Goal: Ask a question: Seek information or help from site administrators or community

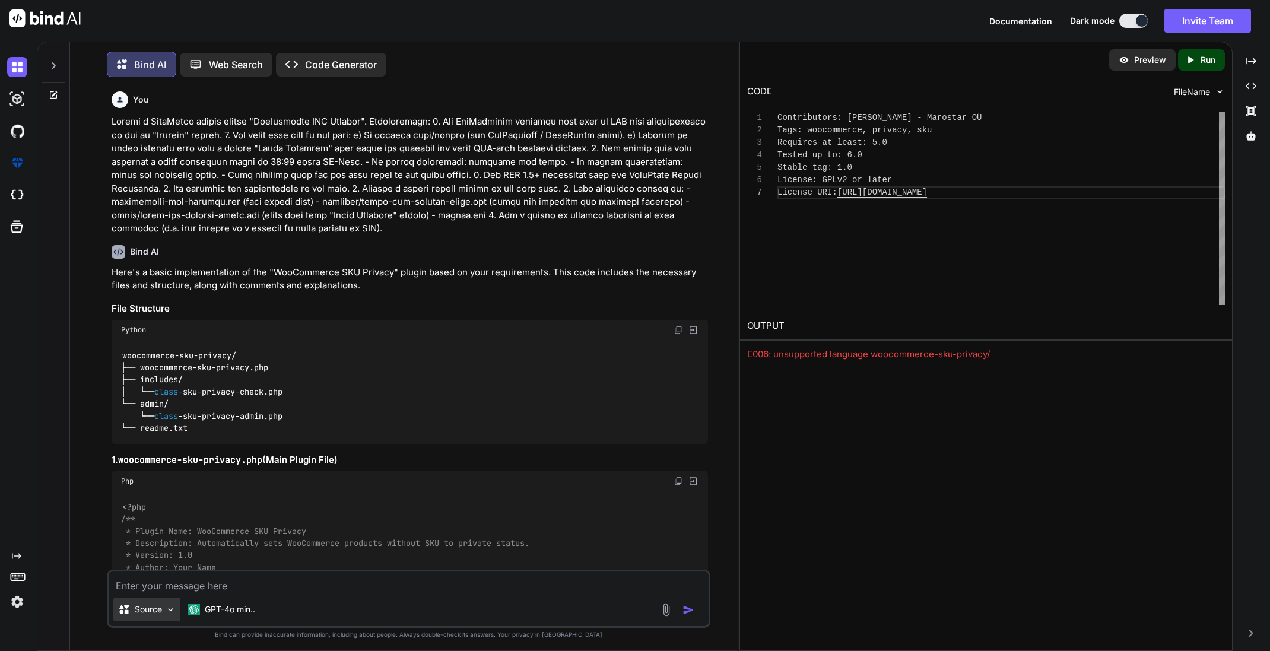
scroll to position [75, 0]
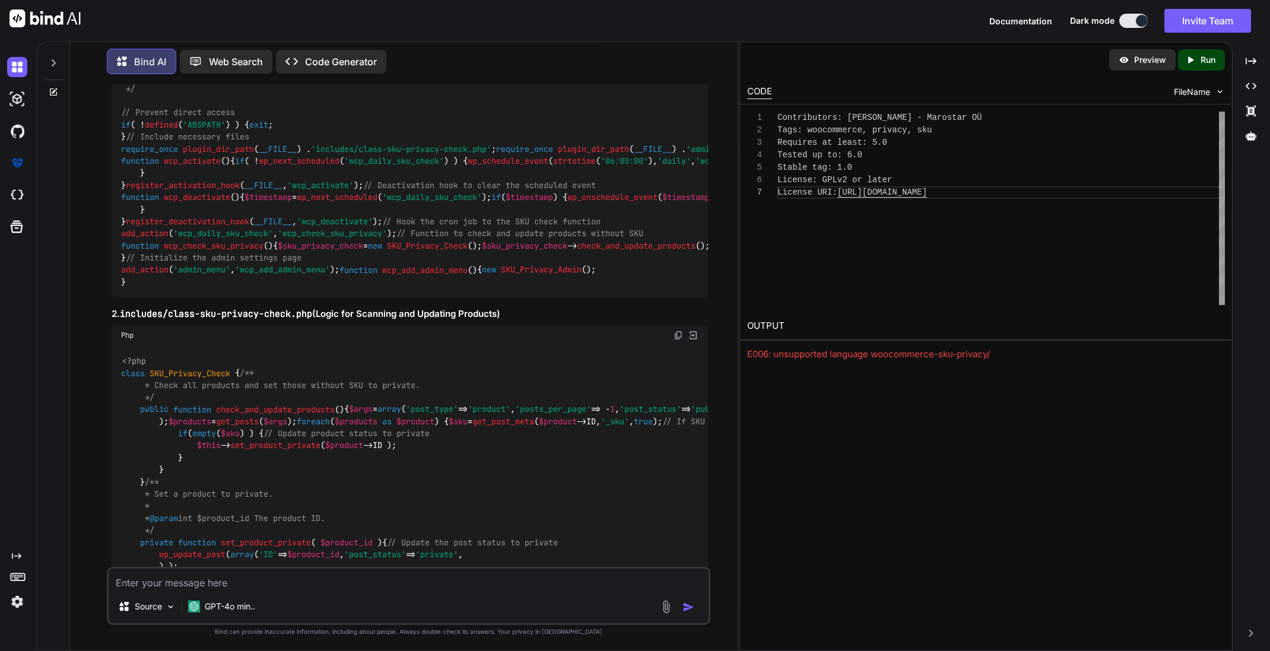
click at [175, 580] on textarea at bounding box center [409, 579] width 600 height 21
type textarea "x"
type textarea "P"
type textarea "x"
type textarea "Pä"
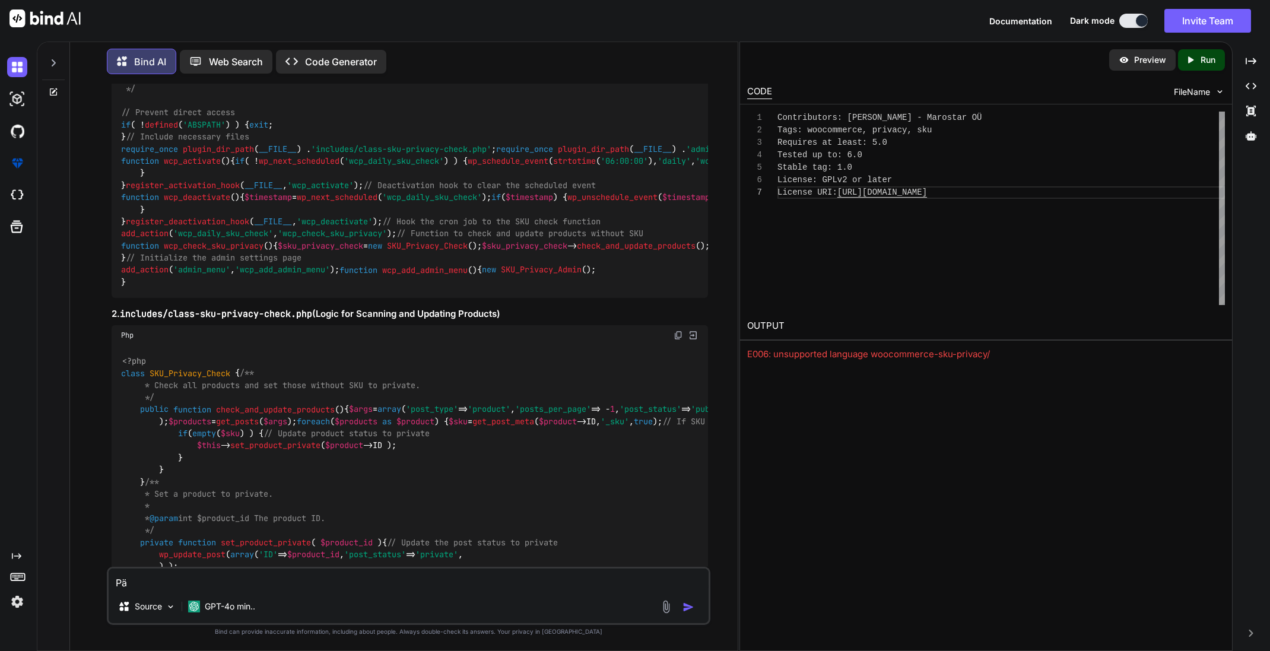
type textarea "x"
type textarea "Pär"
type textarea "x"
type textarea "Pära"
type textarea "x"
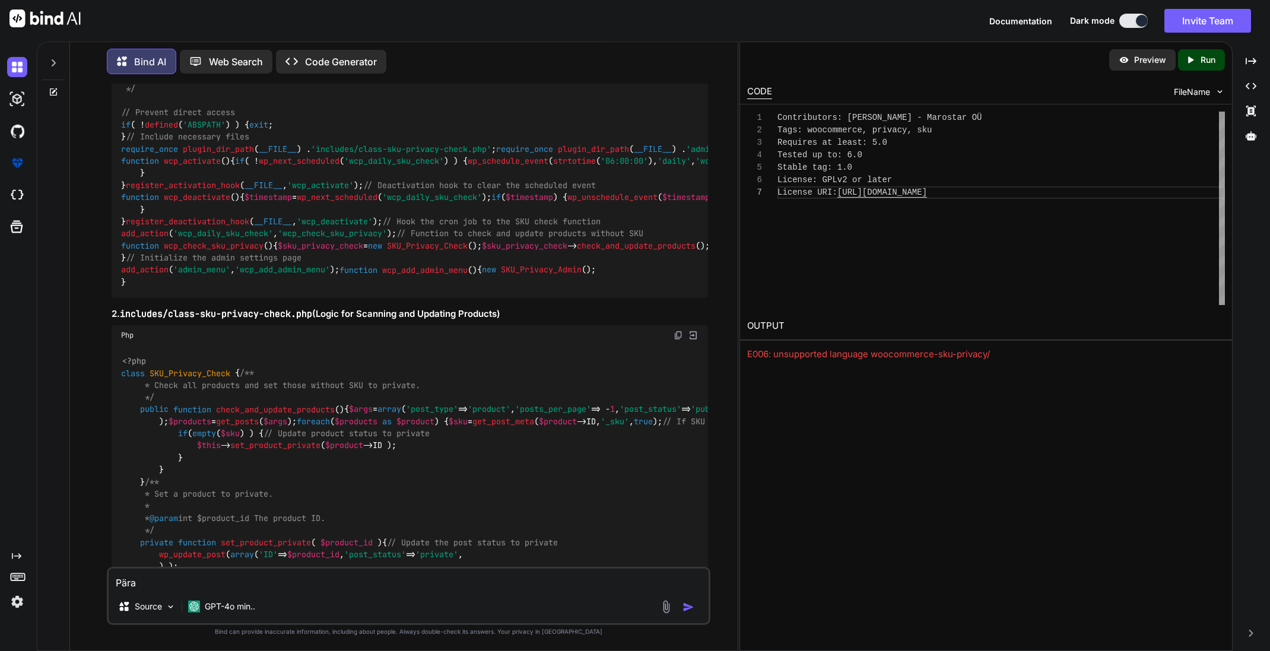
type textarea "Päras"
type textarea "x"
type textarea "Pärast"
type textarea "x"
type textarea "Pärast"
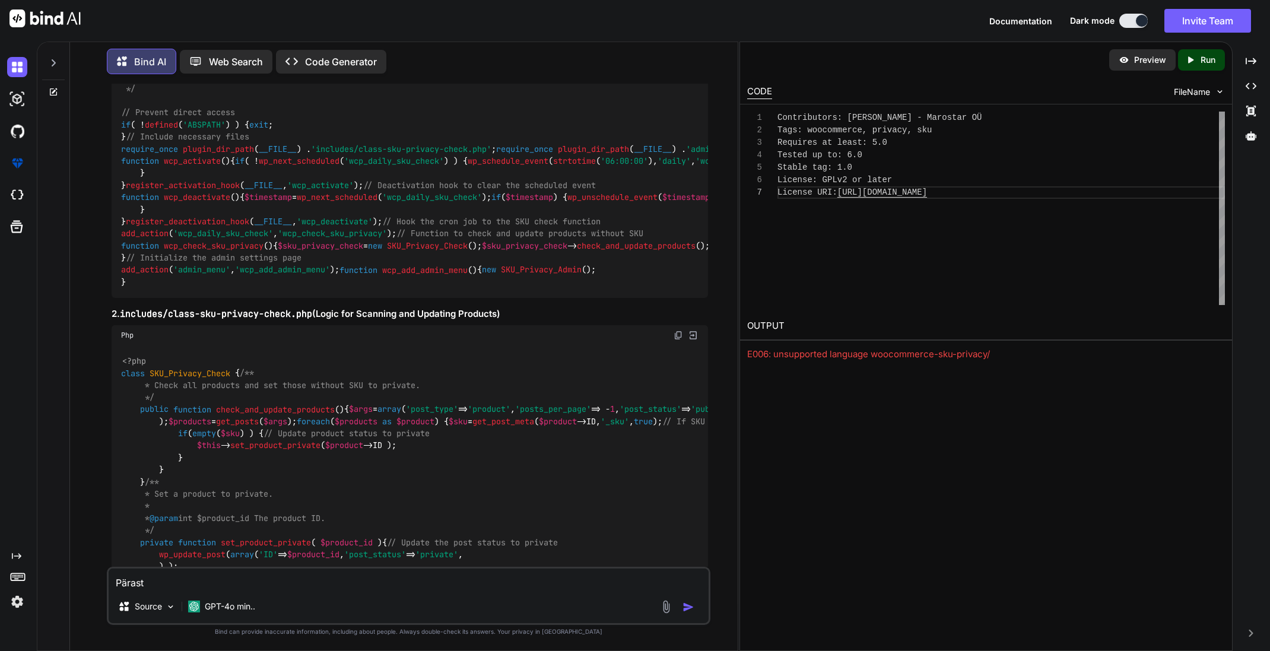
type textarea "x"
type textarea "Pärast c"
type textarea "x"
type textarea "Pärast ch"
type textarea "x"
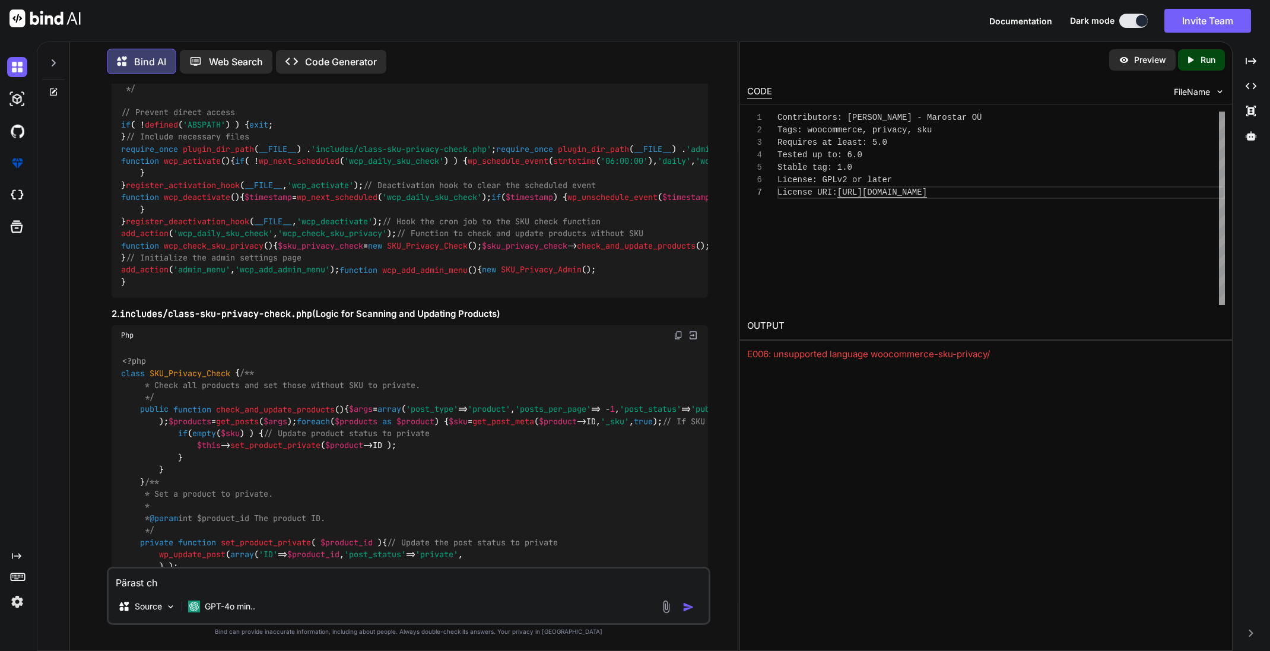
type textarea "Pärast che"
type textarea "x"
type textarea "Pärast chec"
type textarea "x"
type textarea "Pärast check"
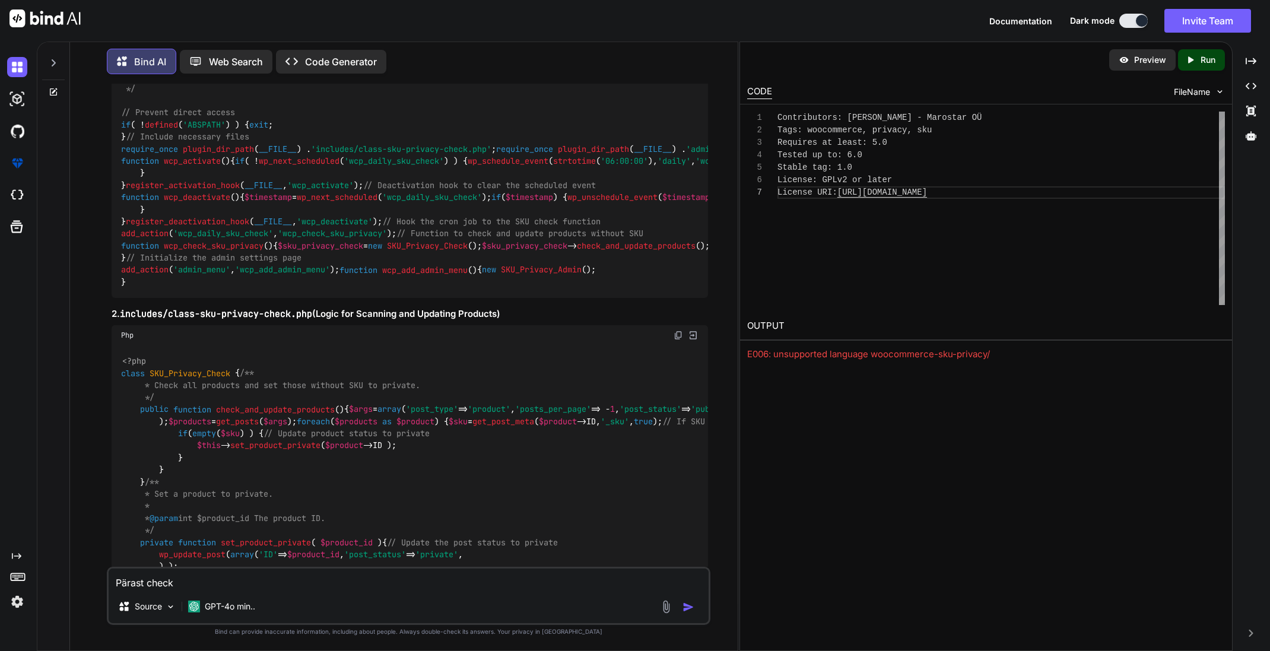
type textarea "x"
type textarea "Pärast check"
type textarea "x"
type textarea "Pärast check p"
type textarea "x"
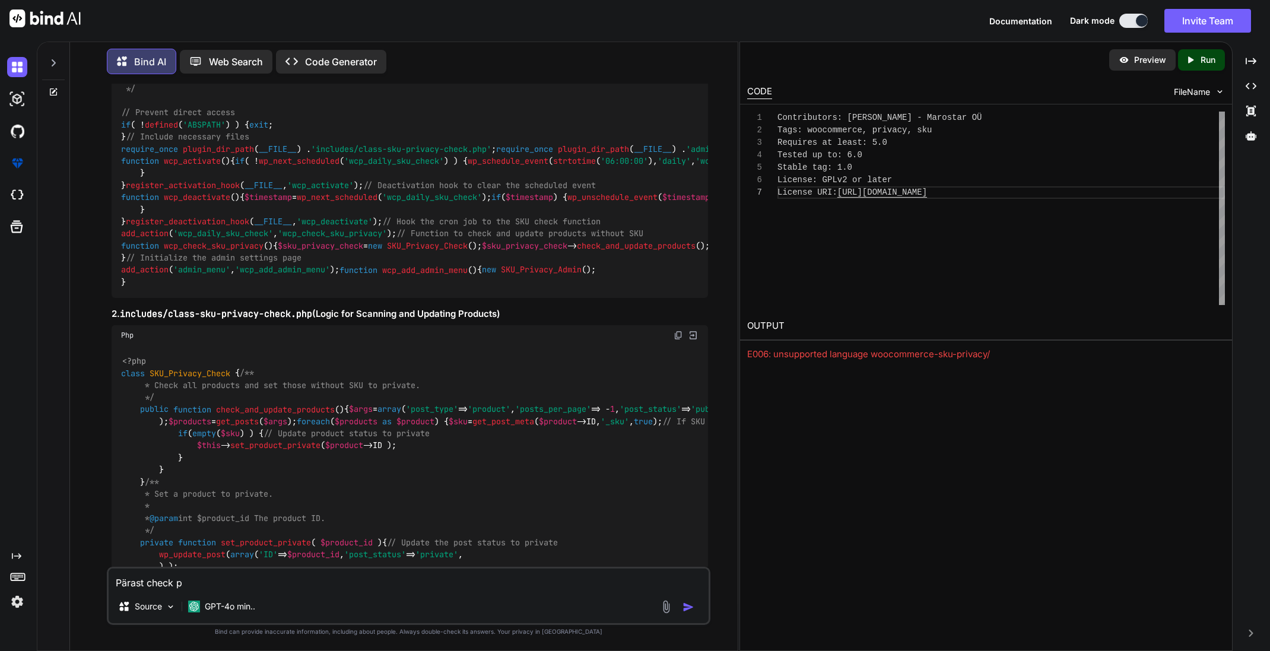
type textarea "Pärast check pr"
type textarea "x"
type textarea "Pärast check pro"
type textarea "x"
type textarea "Pärast check prod"
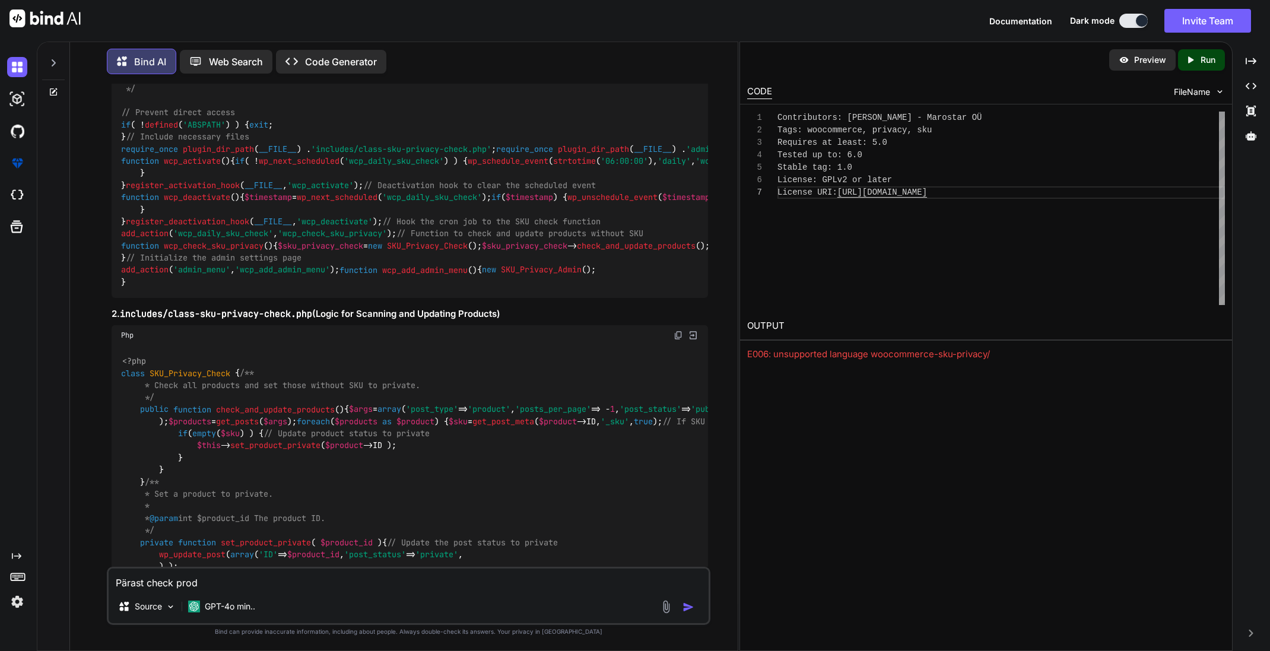
type textarea "x"
type textarea "Pärast check produ"
type textarea "x"
type textarea "Pärast check produc"
type textarea "x"
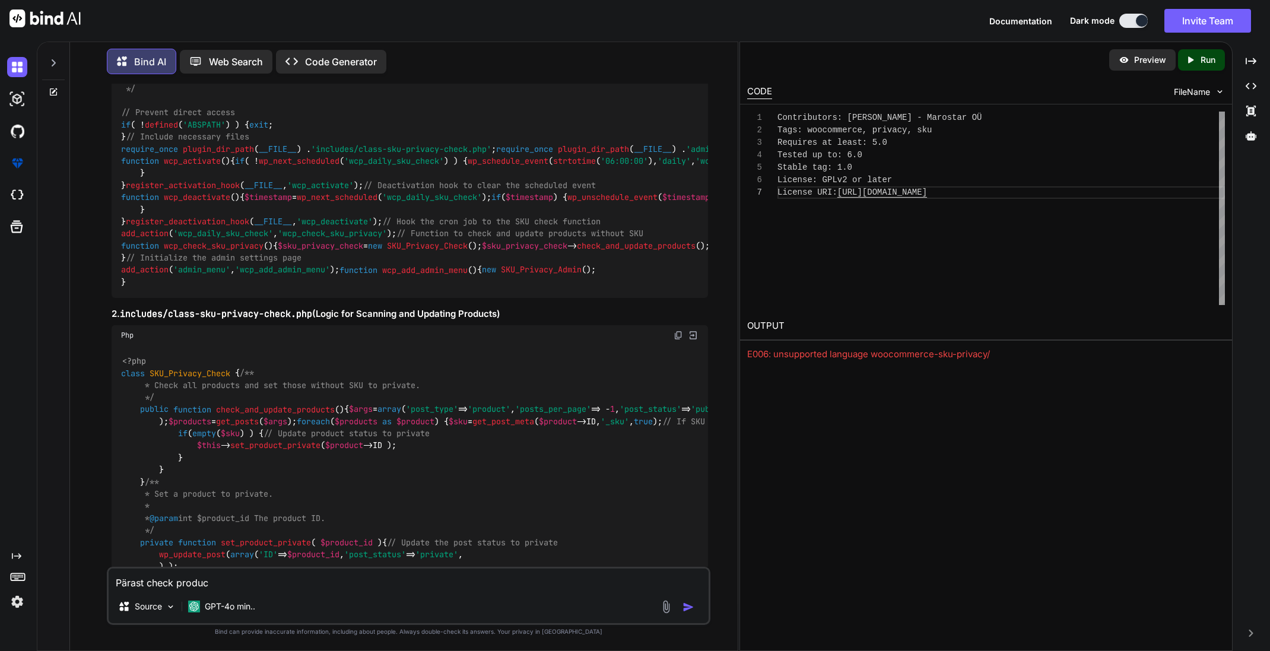
type textarea "Pärast check product"
type textarea "x"
type textarea "Pärast check products"
type textarea "x"
type textarea "Pärast check products"
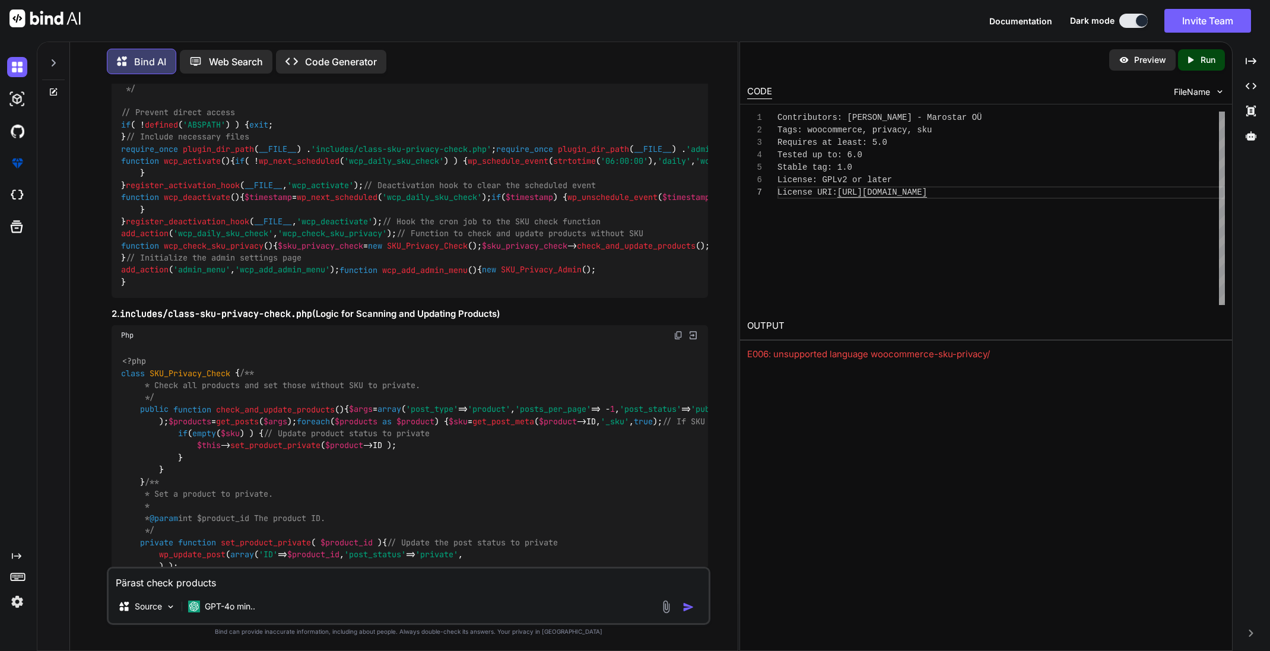
type textarea "x"
type textarea "Pärast check products n"
type textarea "x"
type textarea "Pärast check products nu"
type textarea "x"
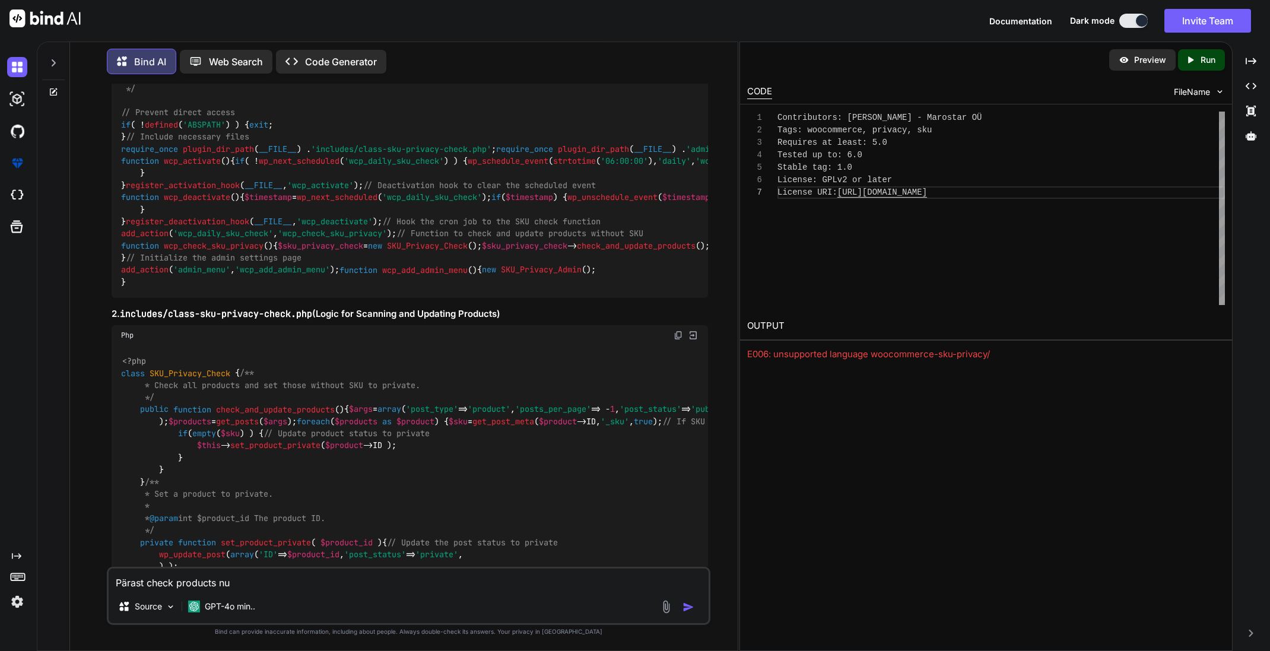
type textarea "Pärast check products nup"
type textarea "x"
type textarea "Pärast check products nupu"
type textarea "x"
type textarea "Pärast check products nupu"
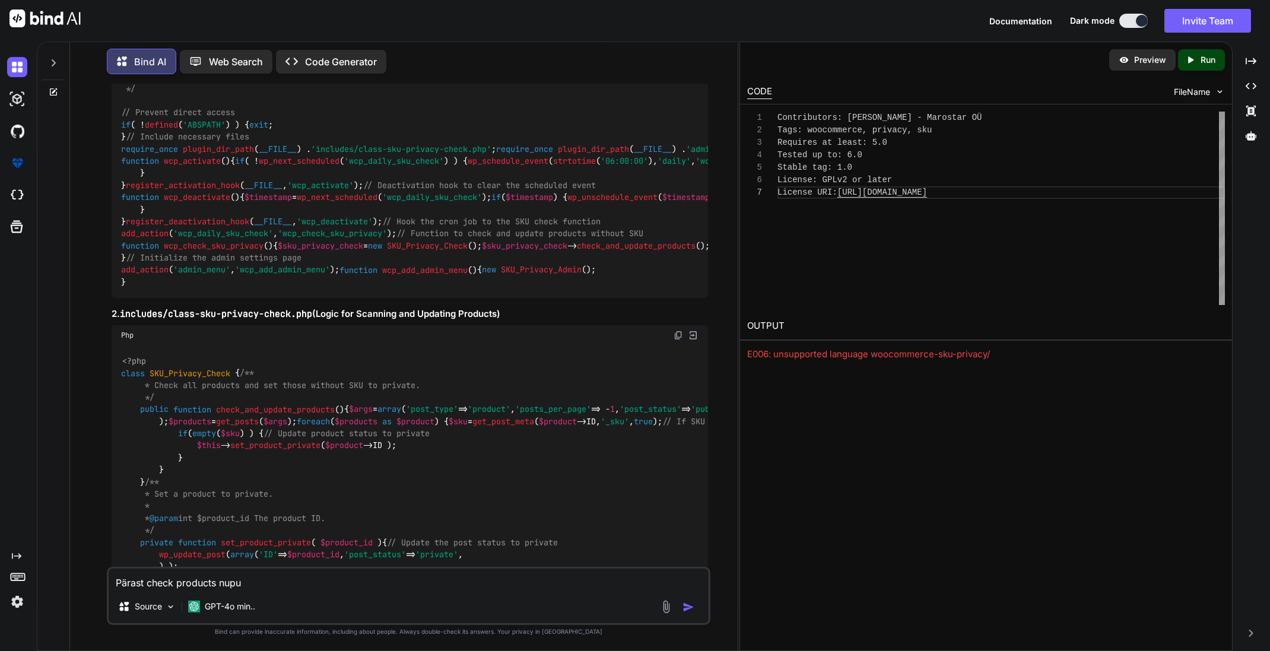
type textarea "x"
type textarea "Pärast check products nupu v"
type textarea "x"
type textarea "Pärast check products nupu va"
type textarea "x"
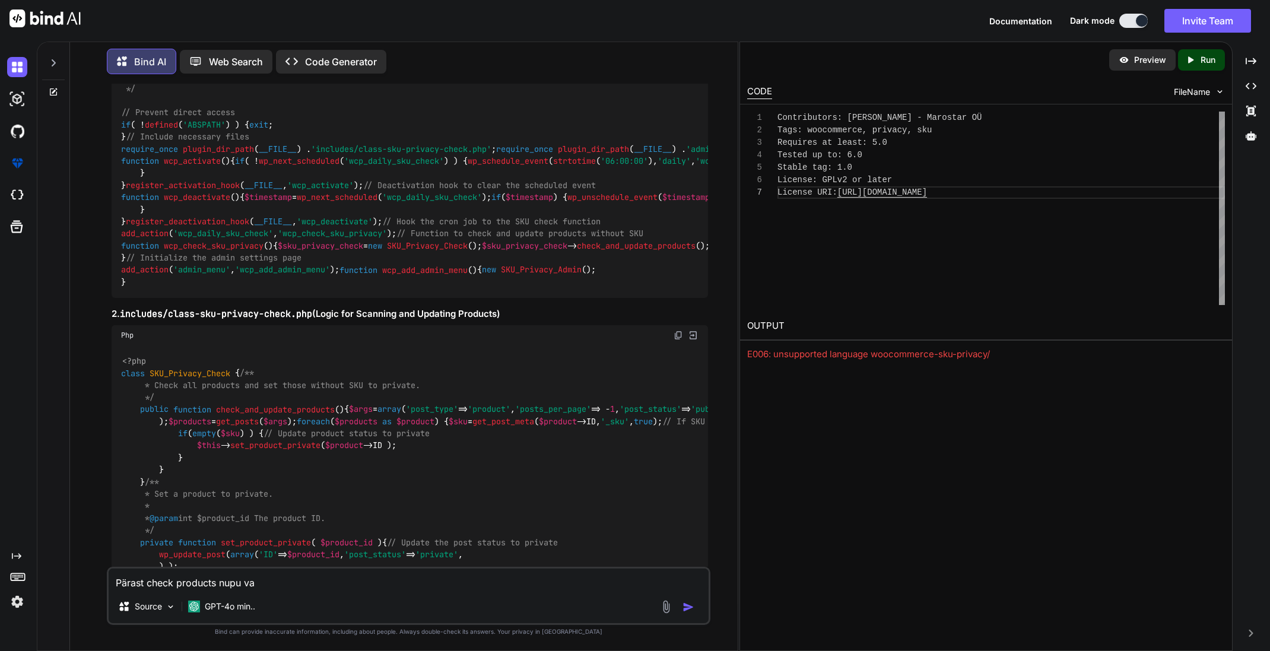
type textarea "Pärast check products nupu vaj"
type textarea "x"
type textarea "Pärast check products nupu vaju"
type textarea "x"
type textarea "Pärast check products nupu vajut"
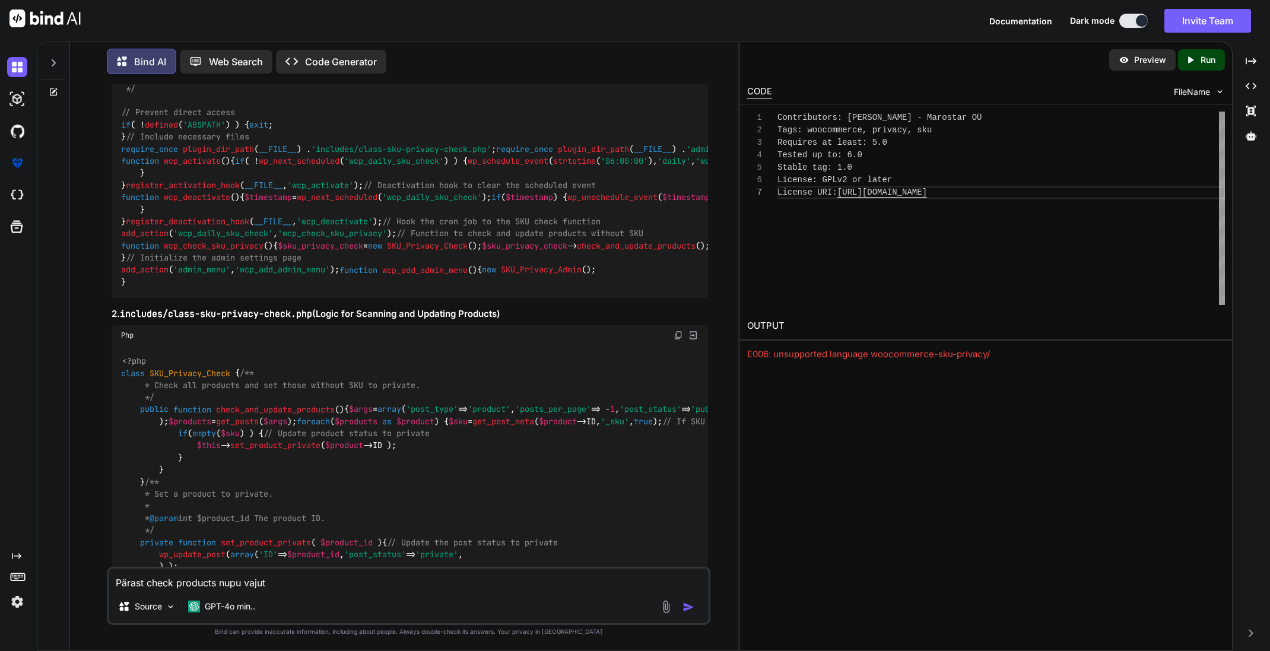
type textarea "x"
type textarea "Pärast check products nupu vajuta"
type textarea "x"
type textarea "Pärast check products nupu vajutam"
type textarea "x"
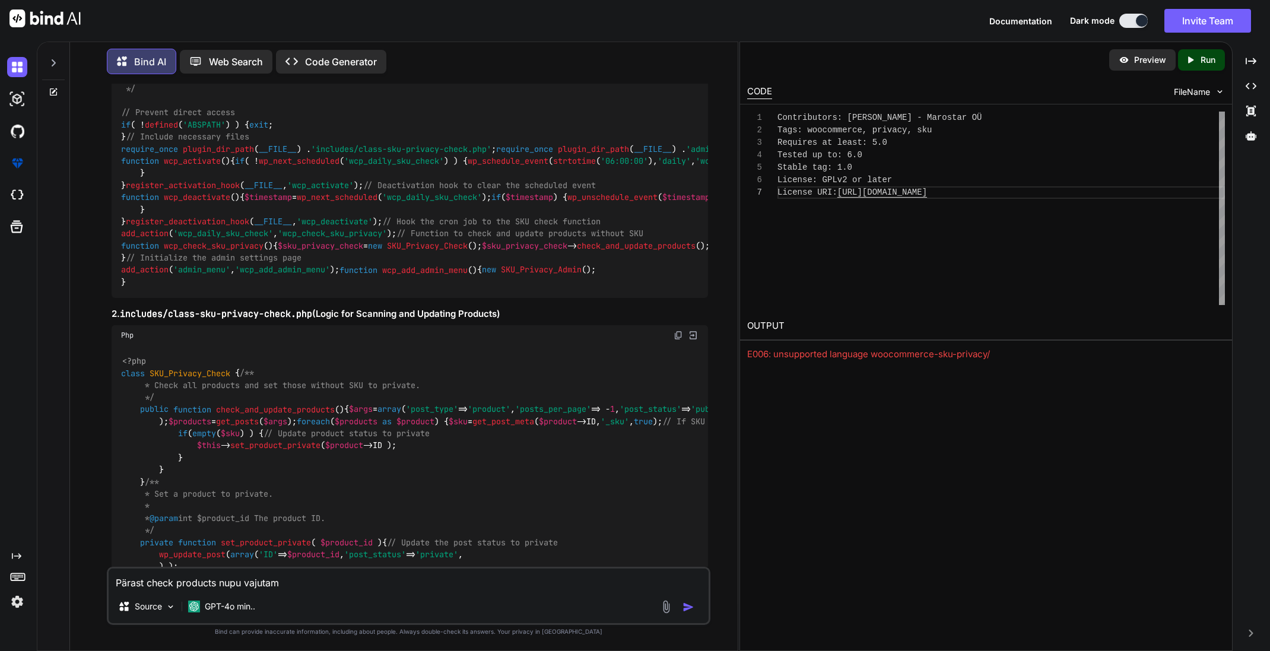
type textarea "Pärast check products nupu vajutami"
type textarea "x"
type textarea "Pärast check products nupu vajutamis"
type textarea "x"
type textarea "Pärast check products nupu vajutamist"
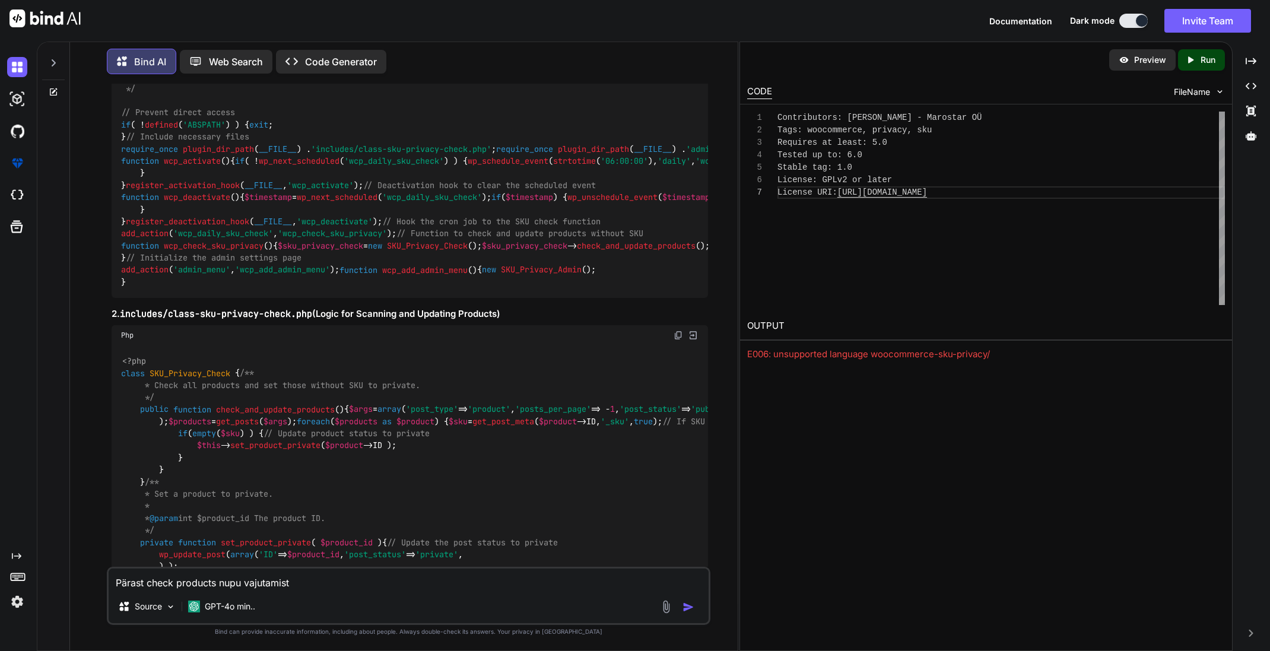
type textarea "x"
type textarea "Pärast check products nupu vajutamist"
type textarea "x"
type textarea "Pärast check products nupu vajutamist v"
type textarea "x"
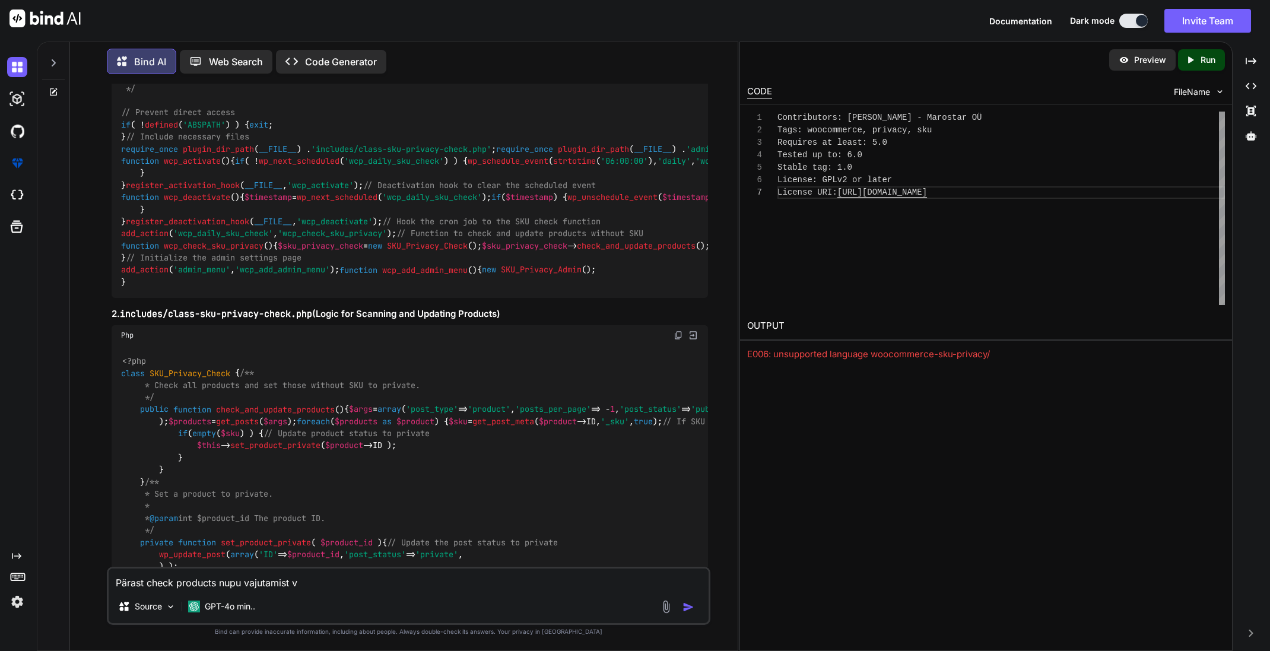
type textarea "Pärast check products nupu vajutamist vi"
type textarea "x"
type textarea "Pärast check products nupu vajutamist vis"
type textarea "x"
type textarea "Pärast check products nupu vajutamist [PERSON_NAME]"
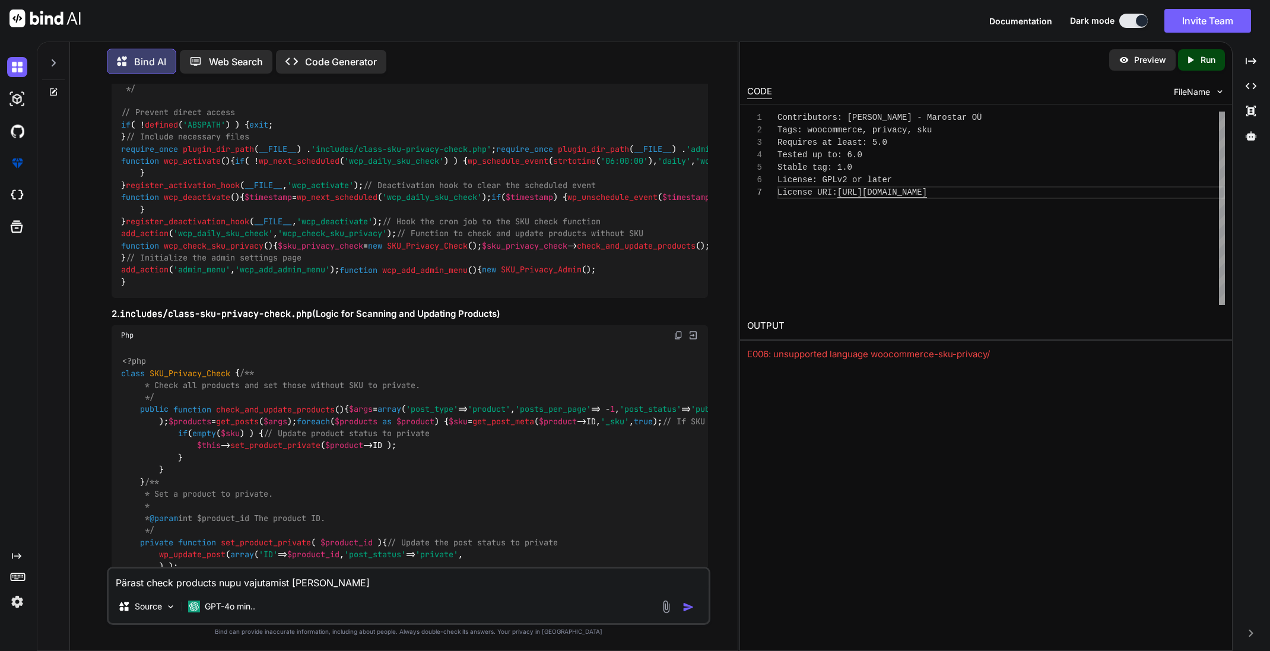
type textarea "x"
type textarea "Pärast check products nupu vajutamist viska"
type textarea "x"
type textarea "Pärast check products nupu vajutamist viskas"
type textarea "x"
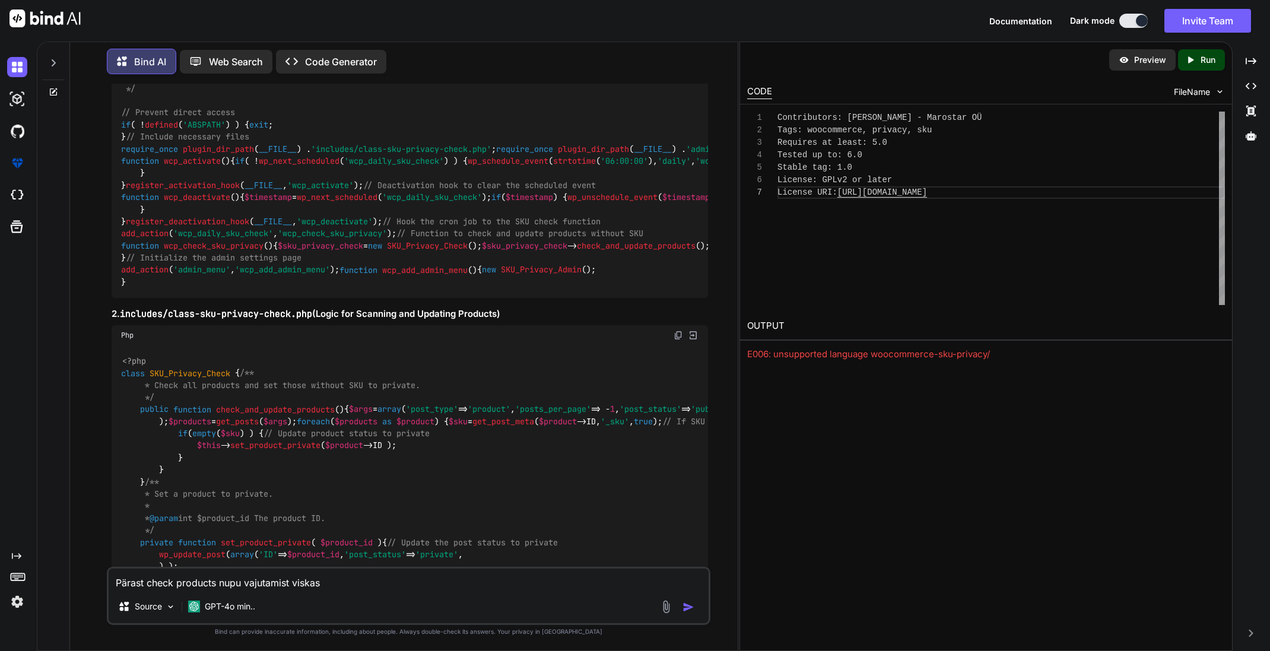
type textarea "Pärast check products nupu vajutamist viskas"
type textarea "x"
type textarea "Pärast check products nupu vajutamist viskas k"
type textarea "x"
type textarea "Pärast check products nupu vajutamist viskas kr"
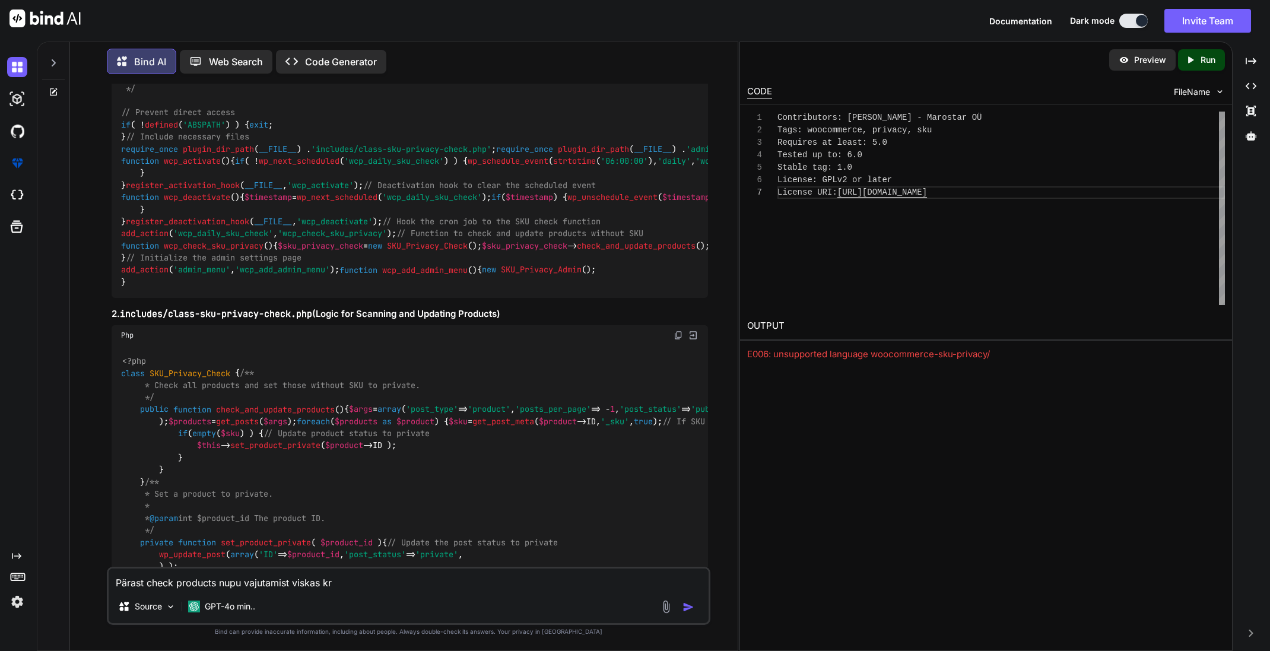
type textarea "x"
type textarea "Pärast check products nupu vajutamist viskas kri"
type textarea "x"
type textarea "Pärast check products nupu vajutamist viskas krii"
type textarea "x"
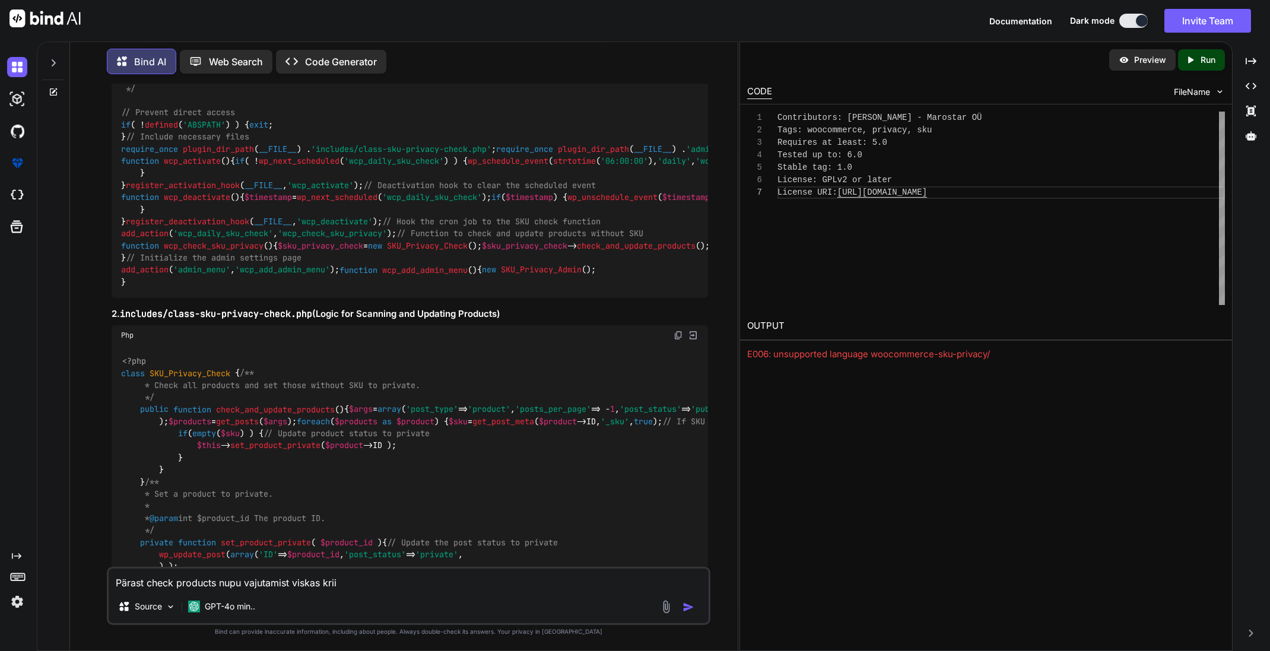
type textarea "Pärast check products nupu vajutamist viskas kriit"
type textarea "x"
type textarea "Pärast check products nupu vajutamist viskas kriiti"
type textarea "x"
type textarea "Pärast check products nupu vajutamist viskas kriitil"
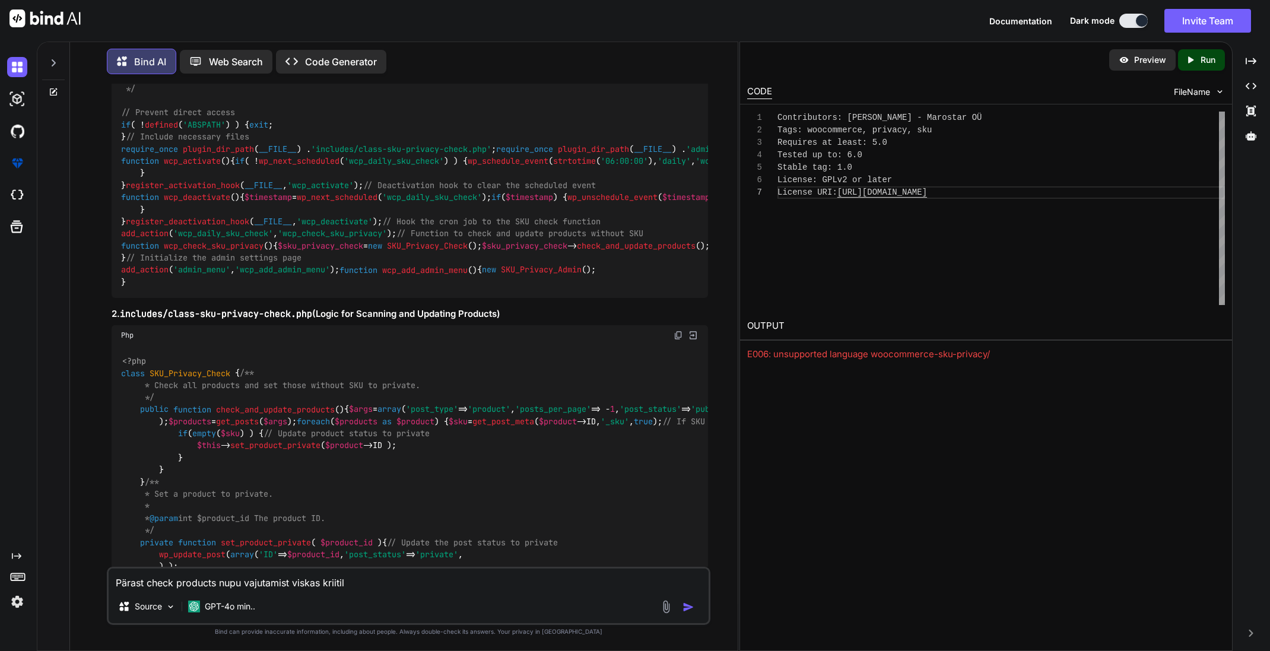
type textarea "x"
type textarea "Pärast check products nupu vajutamist viskas kriitili"
type textarea "x"
type textarea "Pärast check products nupu vajutamist viskas kriitilis"
type textarea "x"
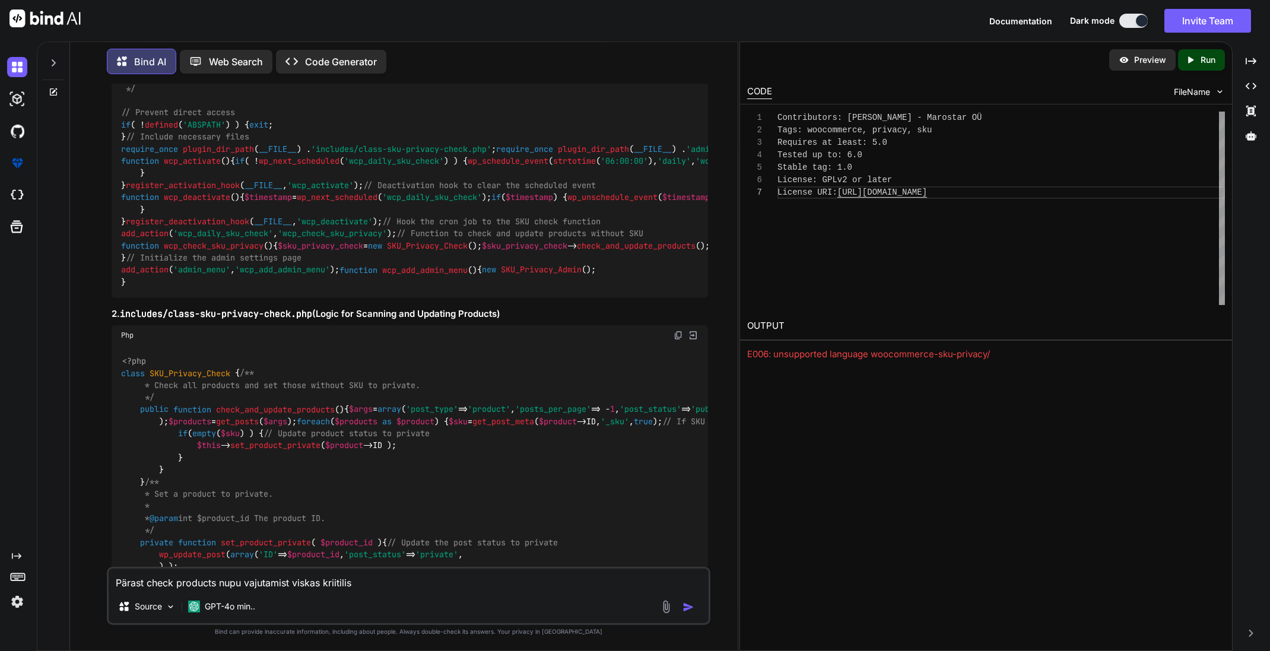
type textarea "Pärast check products nupu vajutamist viskas kriitilise"
type textarea "x"
type textarea "Pärast check products nupu vajutamist viskas kriitilise"
type textarea "x"
type textarea "Pärast check products nupu vajutamist viskas kriitilise e"
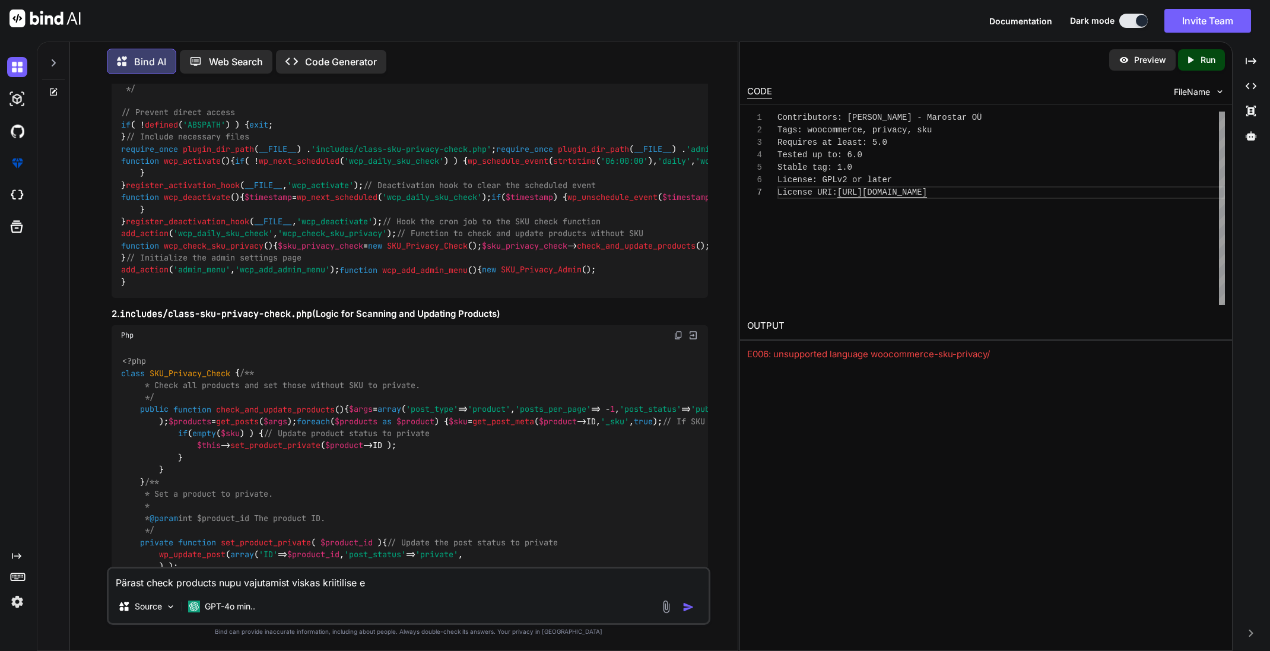
type textarea "x"
type textarea "Pärast check products nupu vajutamist viskas kriitilise er"
type textarea "x"
type textarea "Pärast check products nupu vajutamist viskas kriitilise err"
type textarea "x"
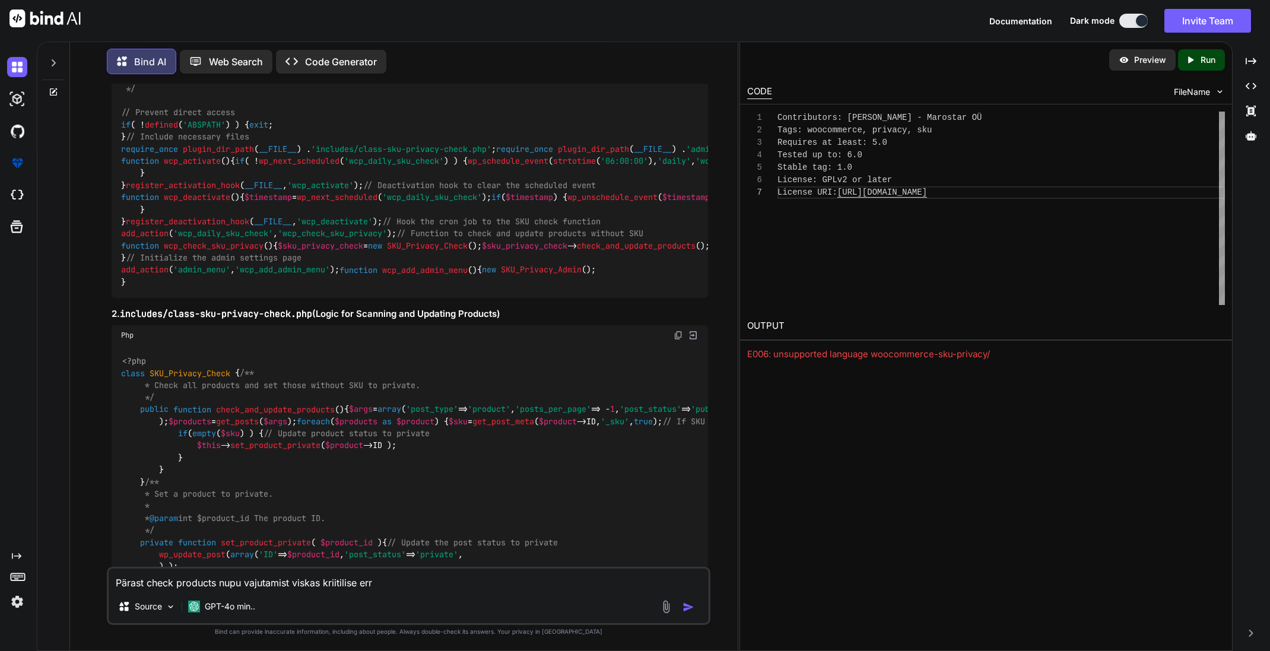
type textarea "Pärast check products nupu vajutamist viskas kriitilise erro"
type textarea "x"
type textarea "Pärast check products nupu vajutamist viskas kriitilise error"
type textarea "x"
type textarea "Pärast check products nupu vajutamist viskas kriitilise errori"
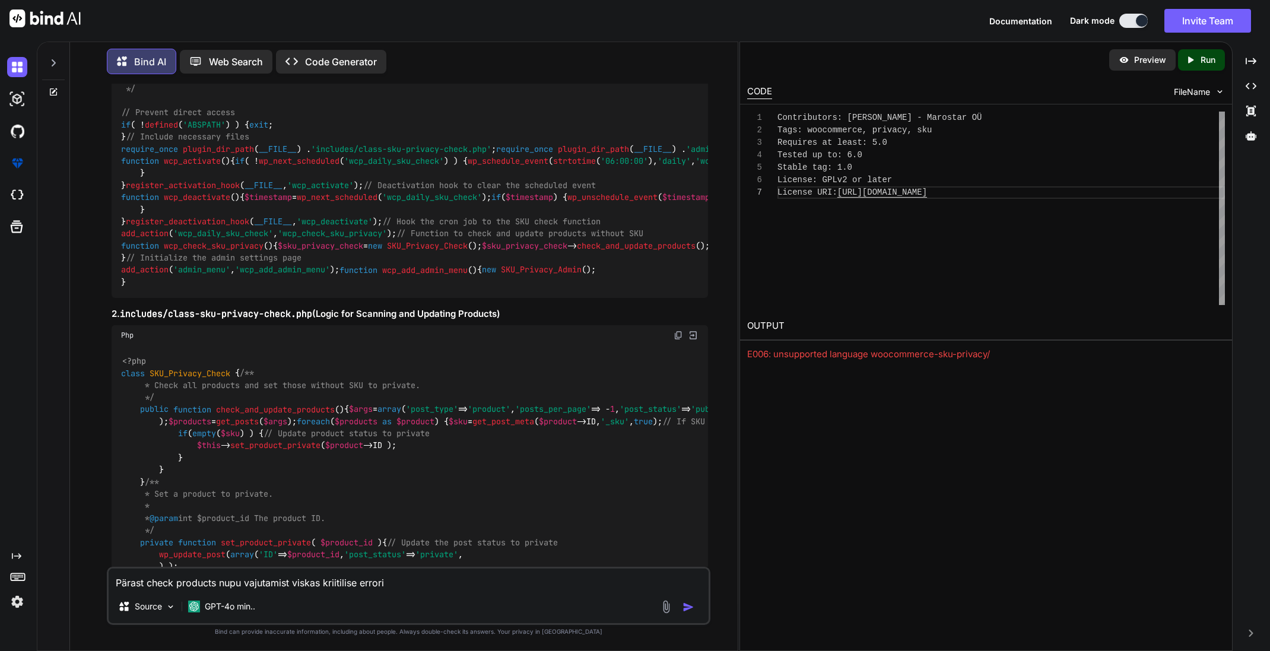
type textarea "x"
type textarea "Pärast check products nupu vajutamist viskas kriitilise errori."
type textarea "x"
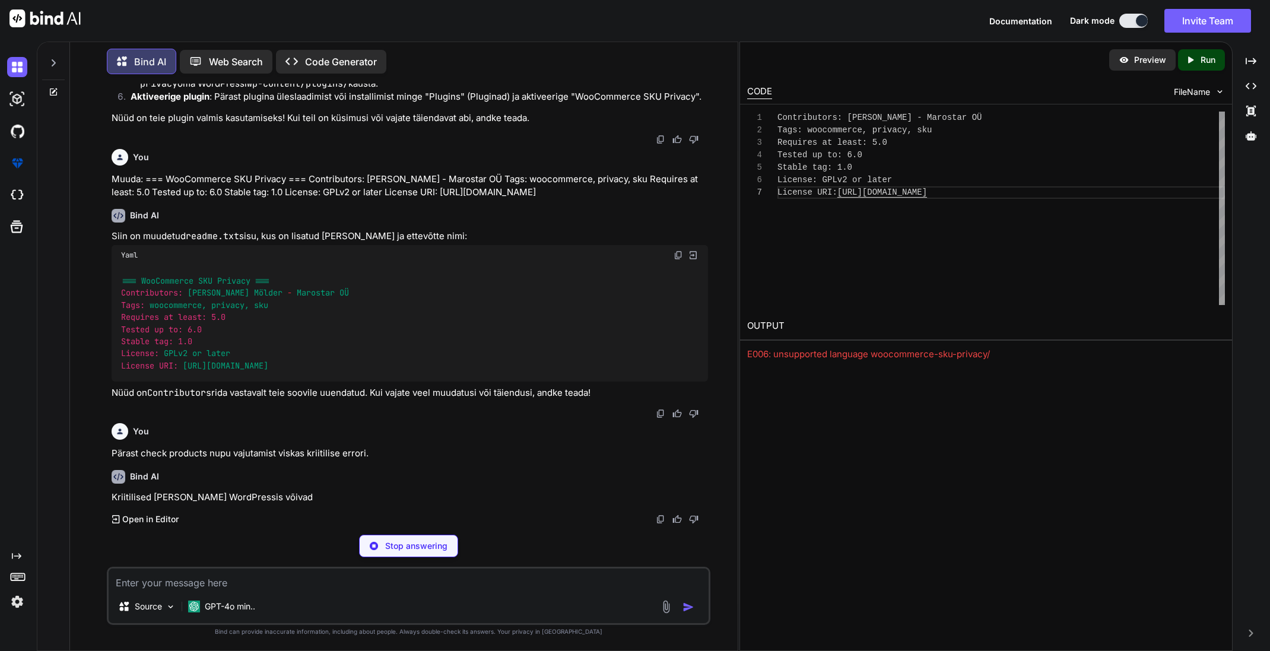
scroll to position [2783, 0]
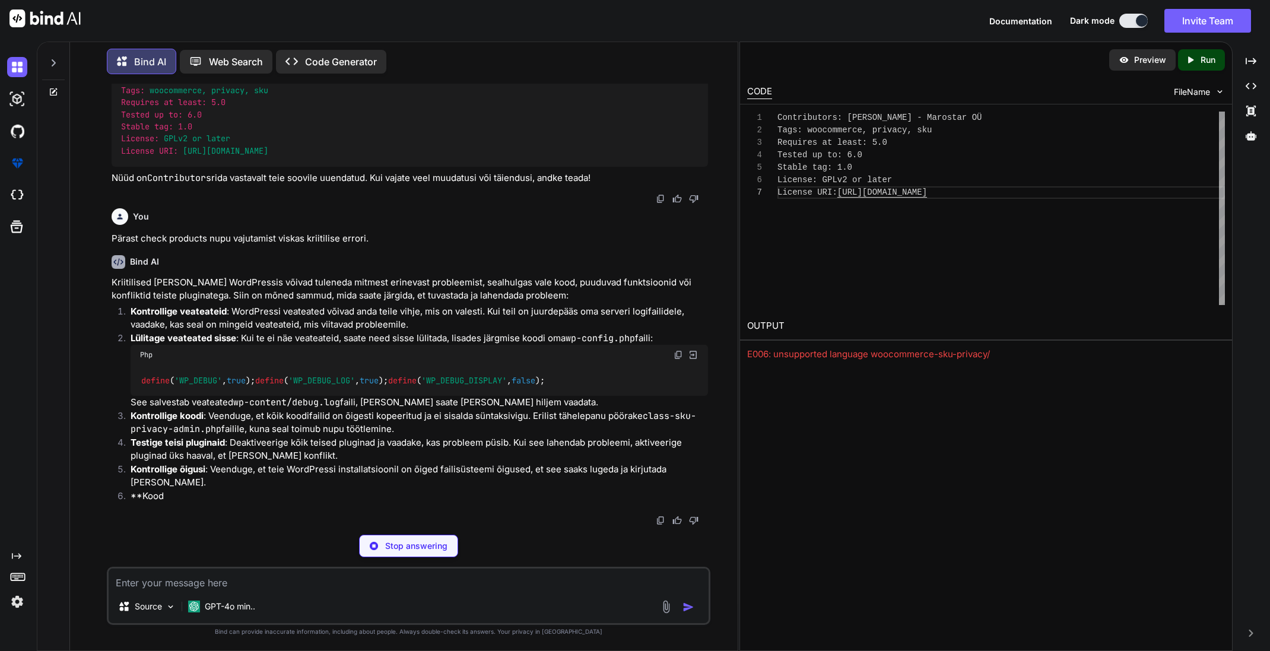
type textarea "x"
type textarea "define( 'WP_DEBUG', true ); define( 'WP_DEBUG_LOG', true ); define( 'WP_DEBUG_D…"
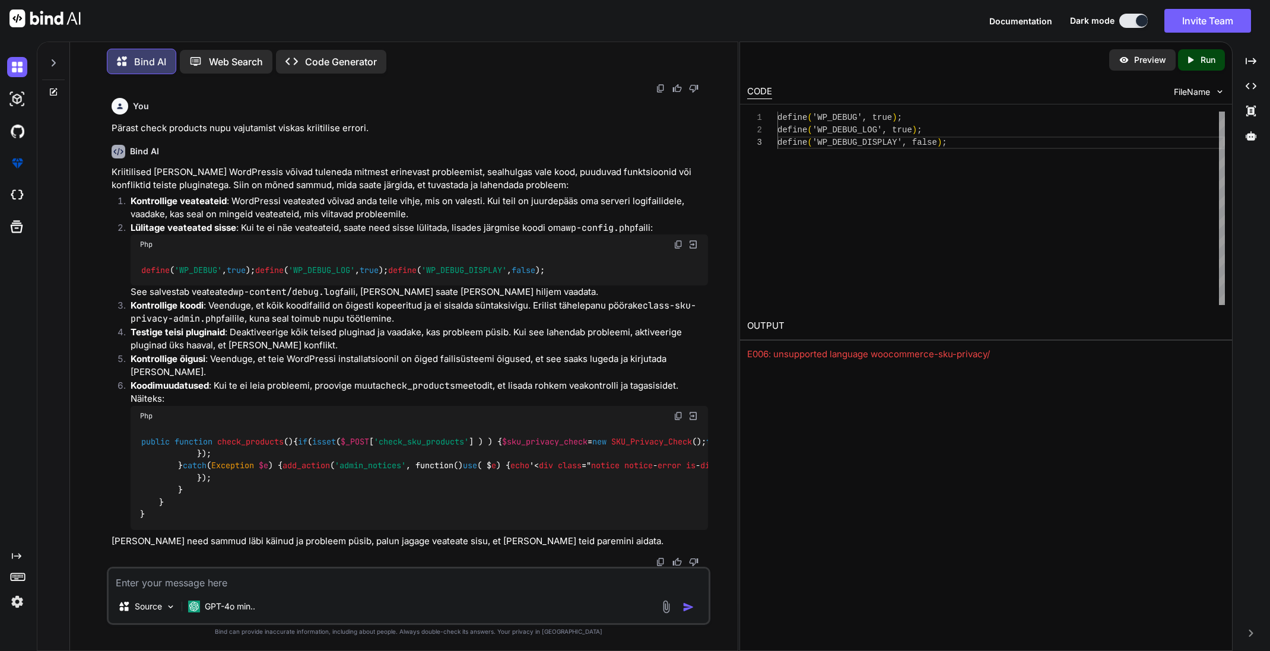
scroll to position [3255, 0]
